Goal: Information Seeking & Learning: Learn about a topic

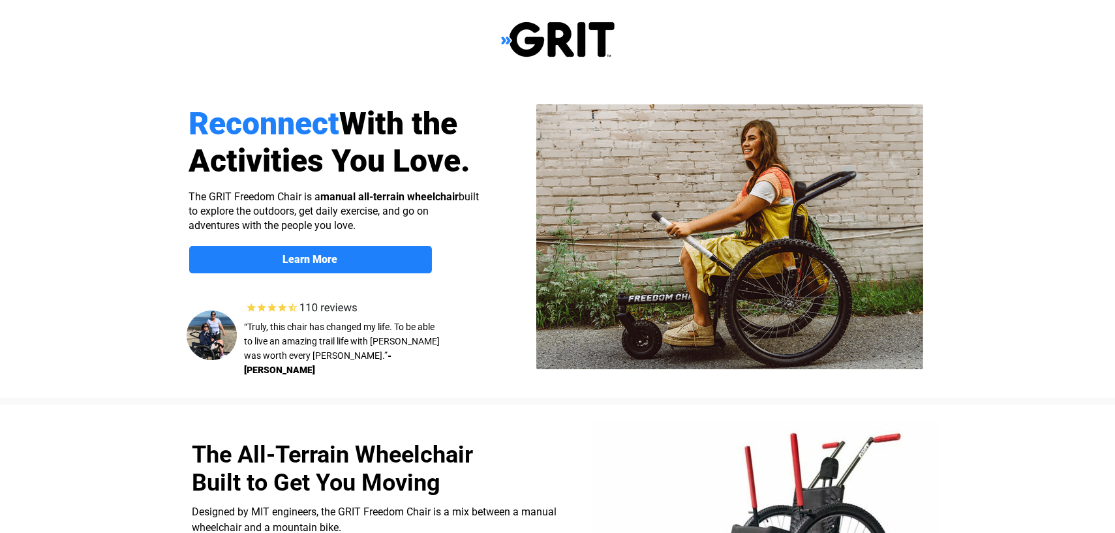
select select "US"
click at [307, 261] on strong "Learn More" at bounding box center [310, 259] width 55 height 12
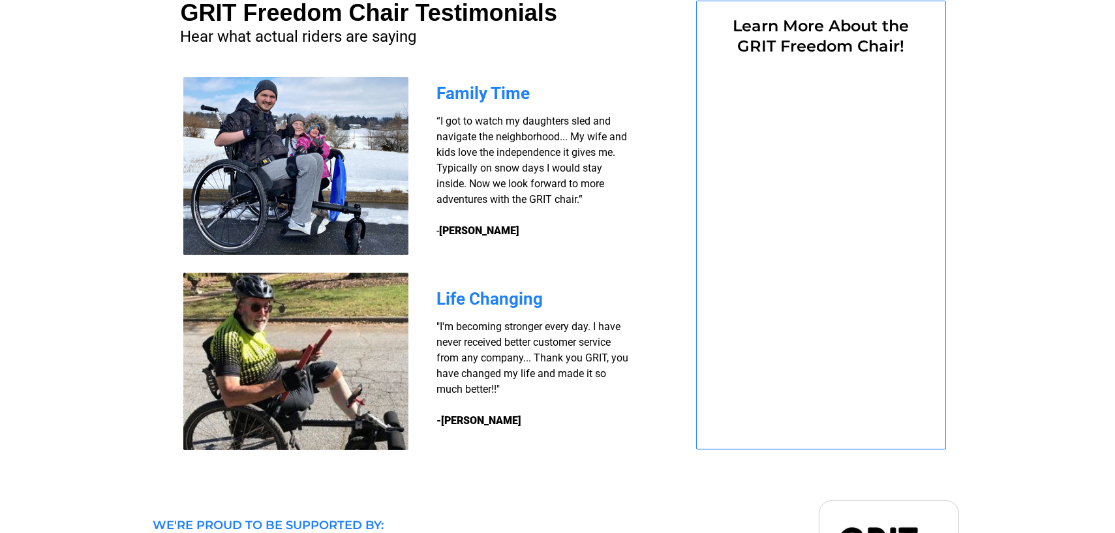
select select "US"
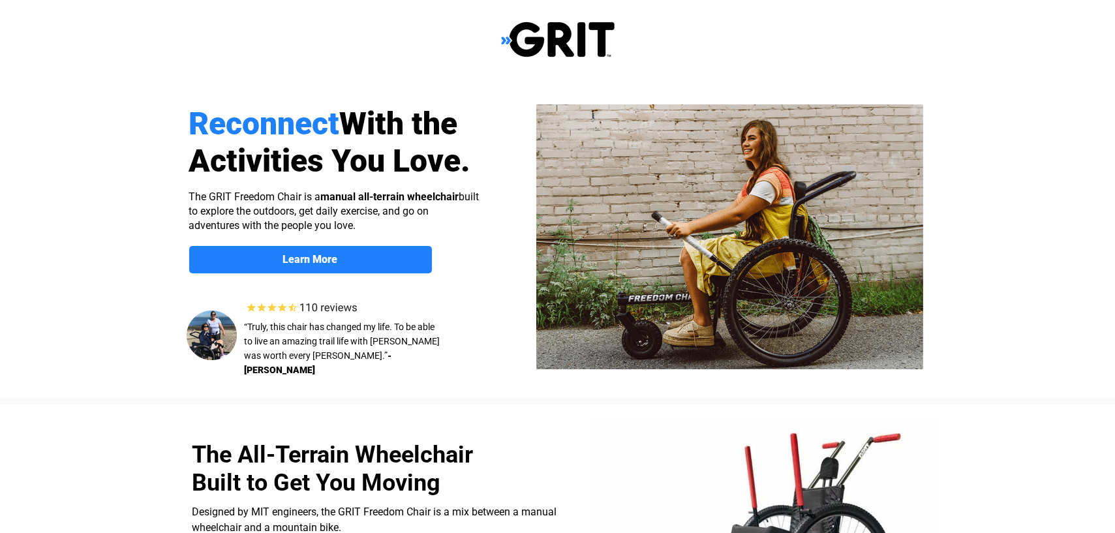
scroll to position [0, 0]
click at [518, 39] on img at bounding box center [558, 39] width 114 height 37
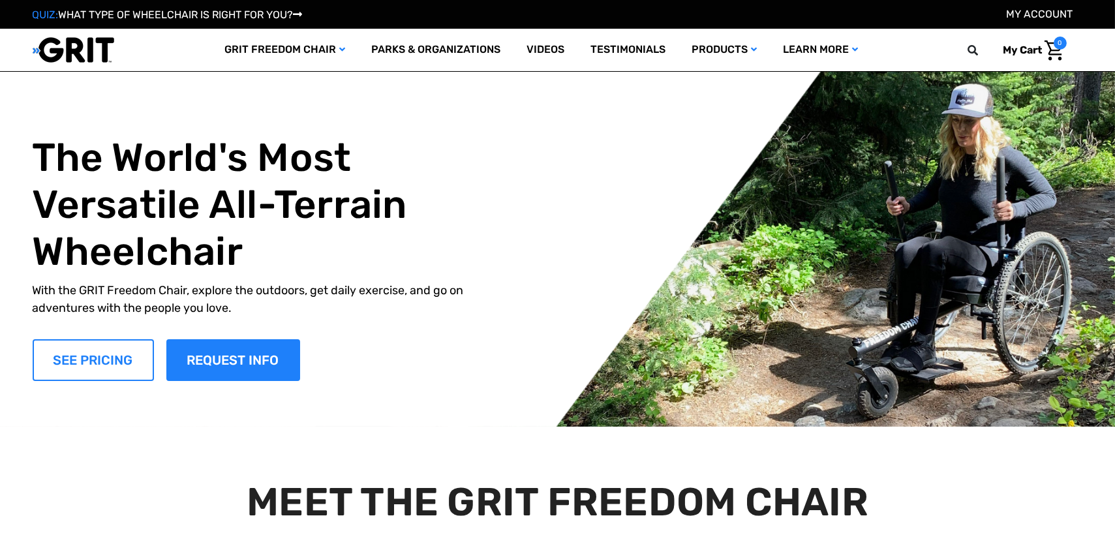
click at [97, 377] on link "SEE PRICING" at bounding box center [93, 360] width 121 height 42
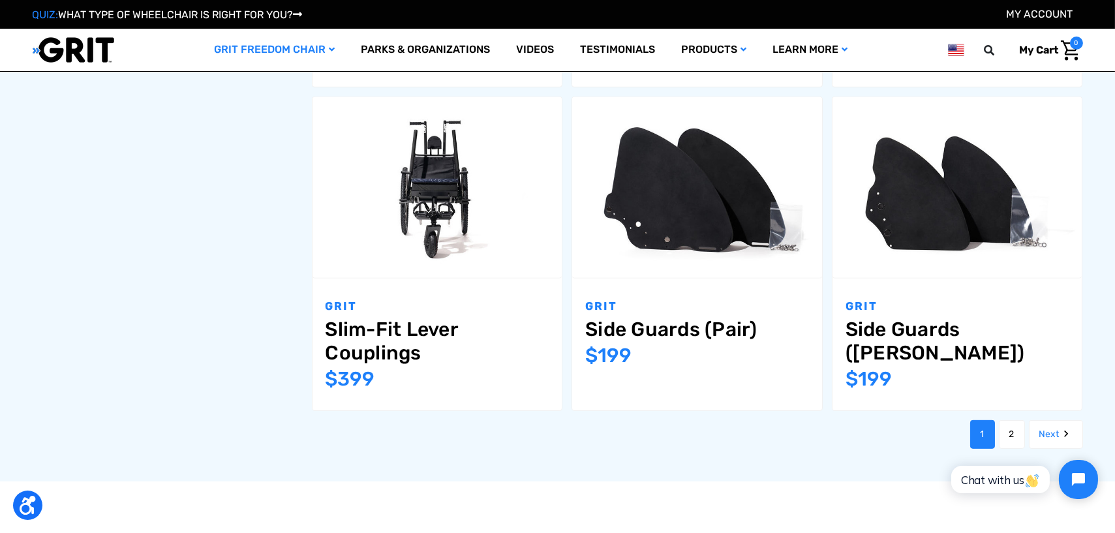
scroll to position [1566, 0]
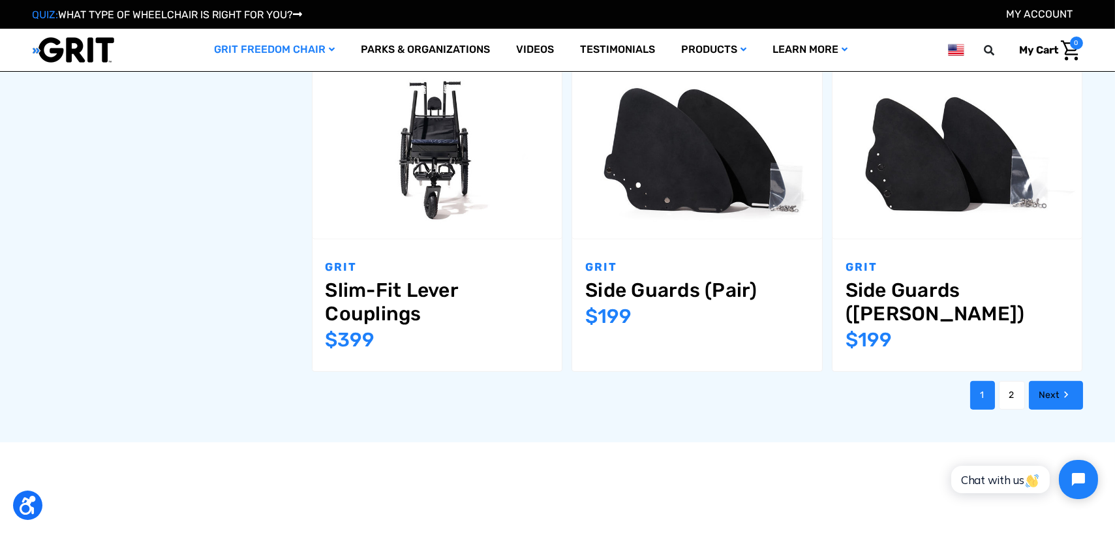
click at [1057, 381] on link "Next" at bounding box center [1056, 395] width 54 height 29
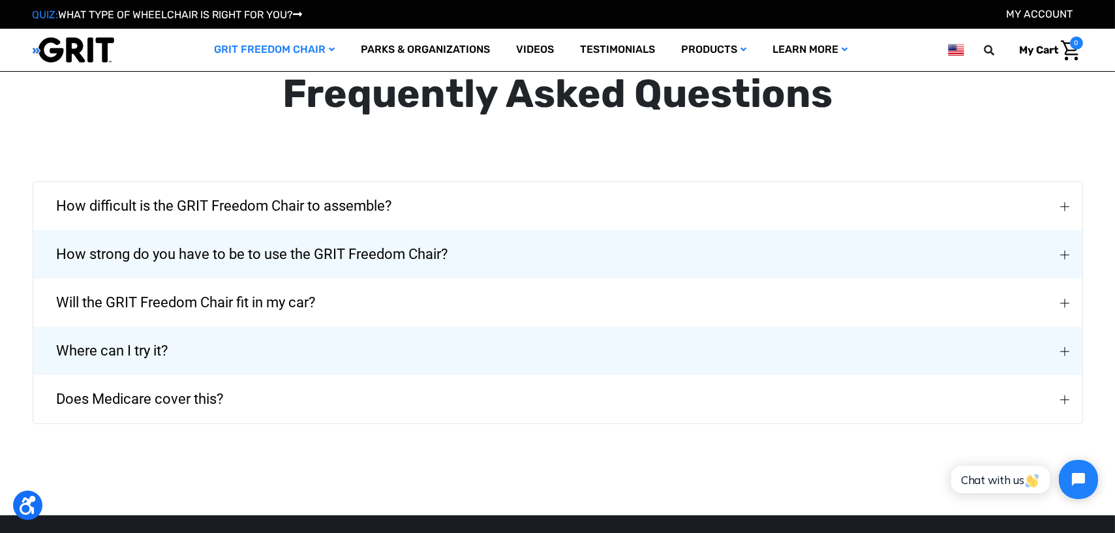
scroll to position [2219, 0]
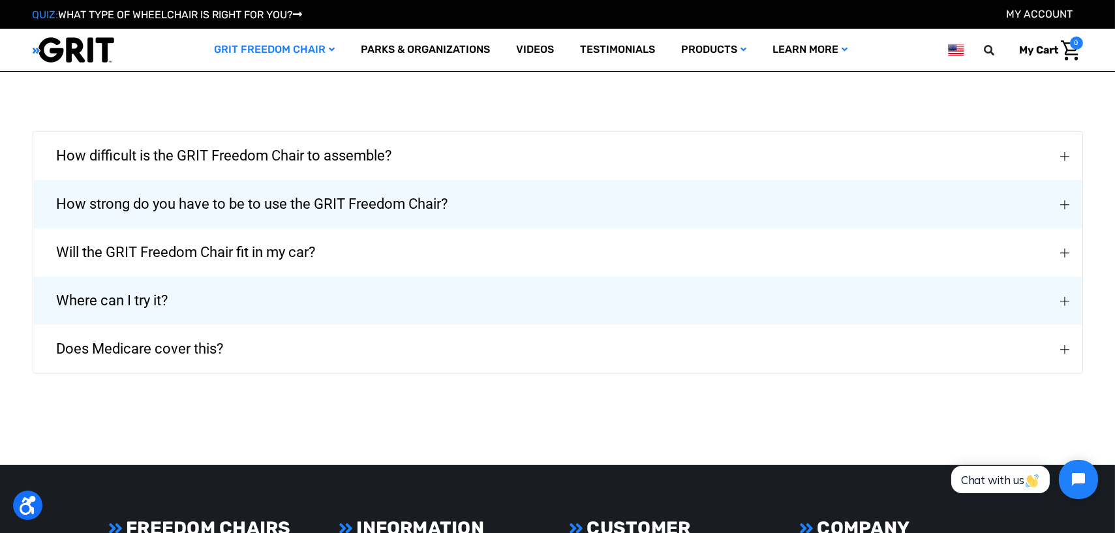
click at [161, 353] on span "Does Medicare cover this?" at bounding box center [140, 349] width 206 height 47
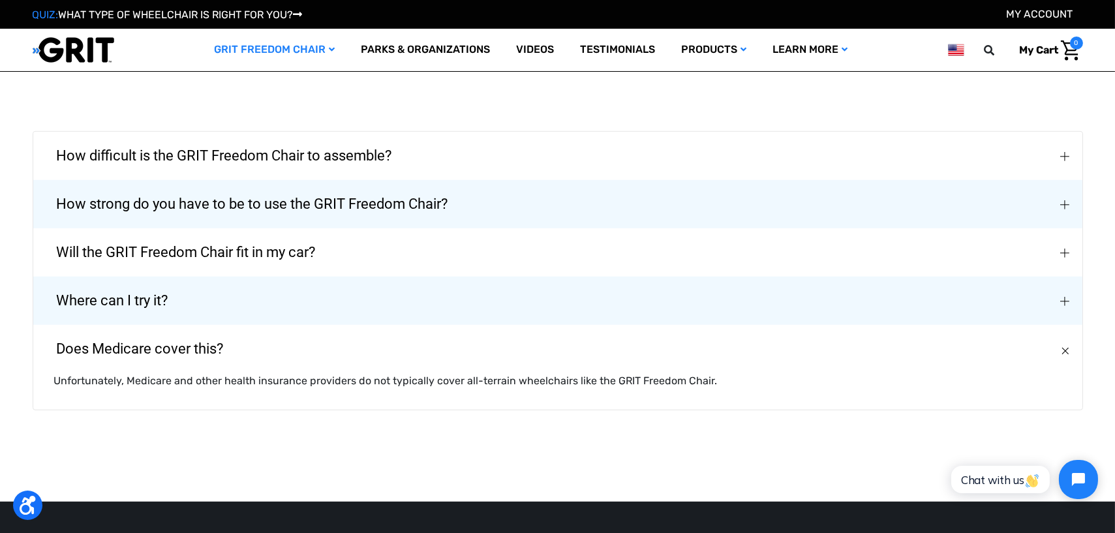
scroll to position [2154, 0]
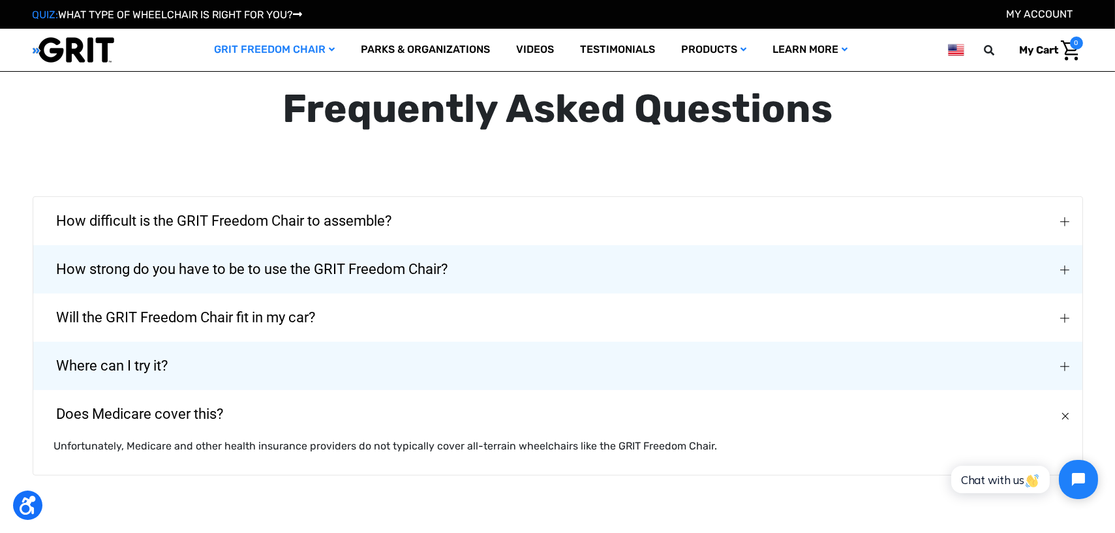
click at [1064, 415] on img "Does Medicare cover this?" at bounding box center [1065, 416] width 13 height 13
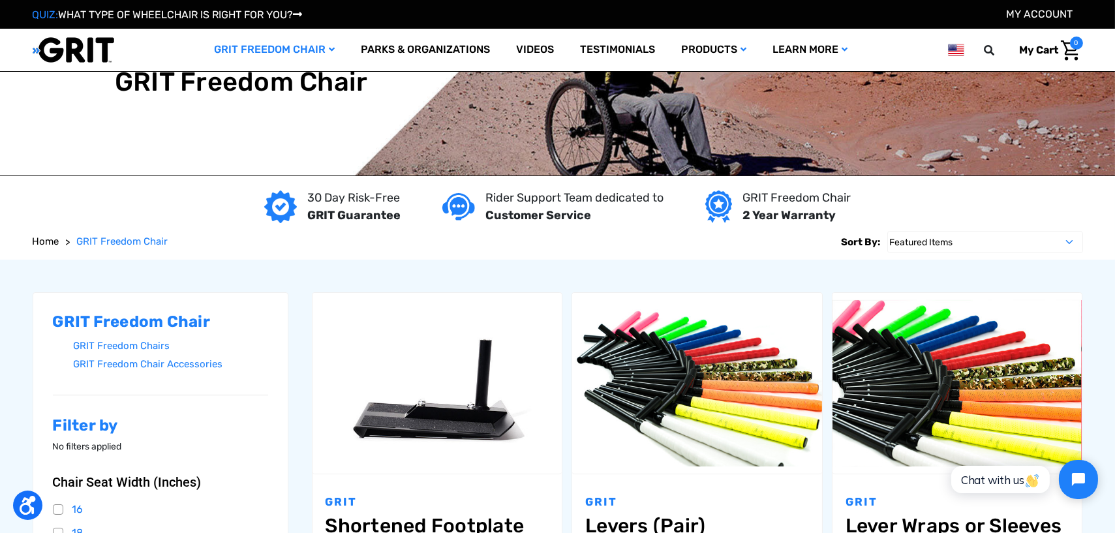
scroll to position [0, 0]
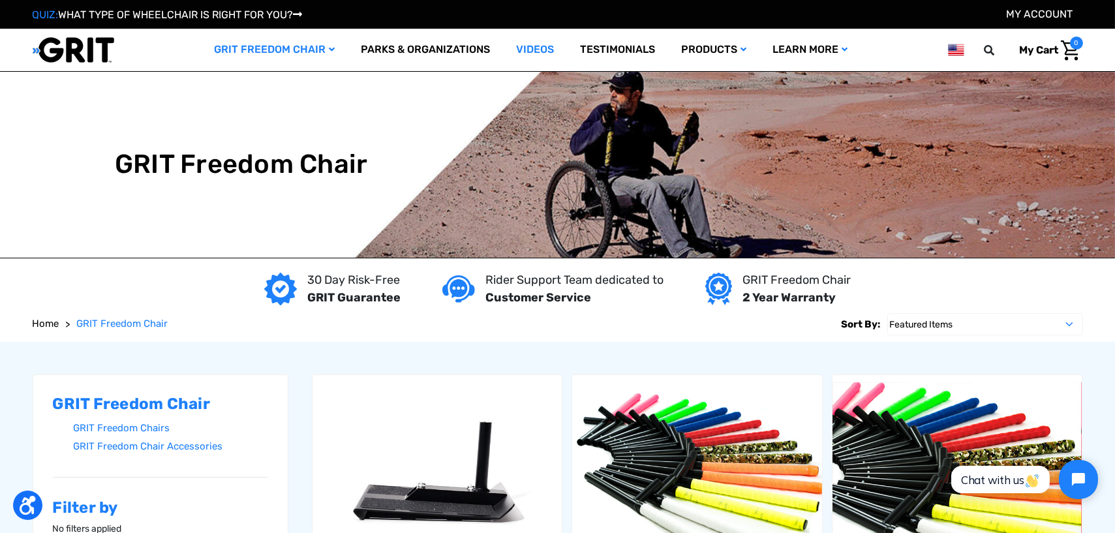
click at [532, 50] on link "Videos" at bounding box center [535, 50] width 64 height 42
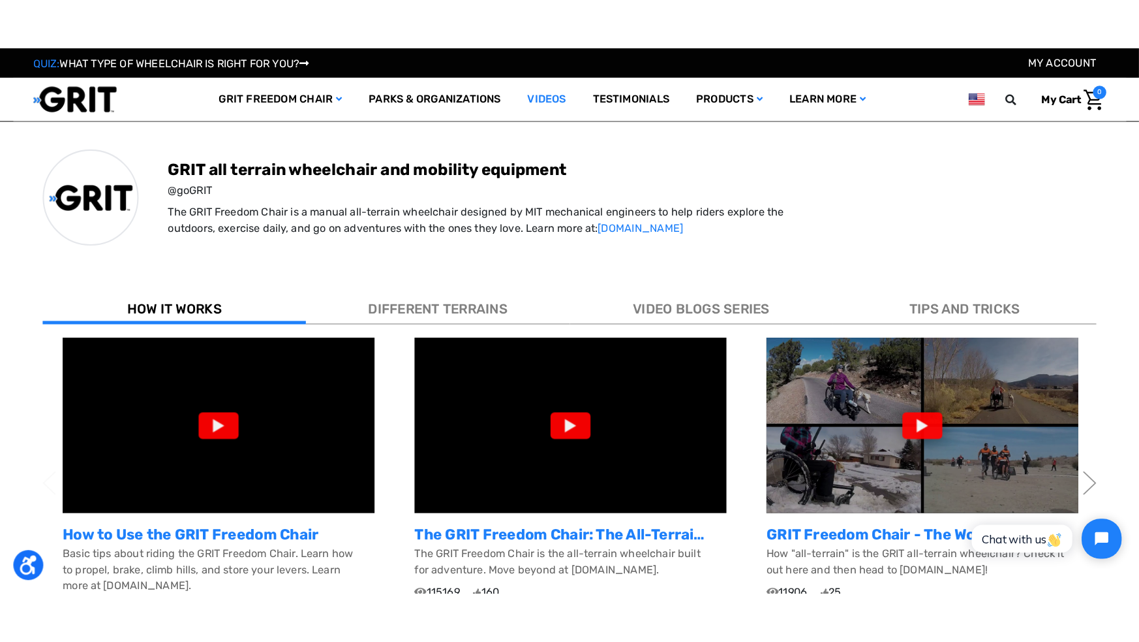
scroll to position [326, 0]
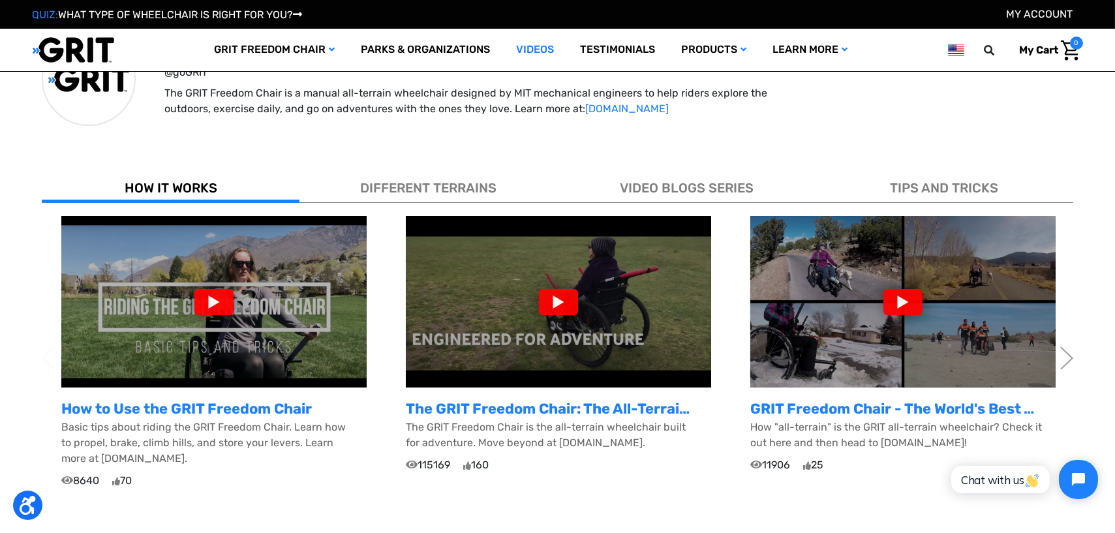
click at [209, 298] on div at bounding box center [213, 302] width 39 height 26
